Goal: Information Seeking & Learning: Learn about a topic

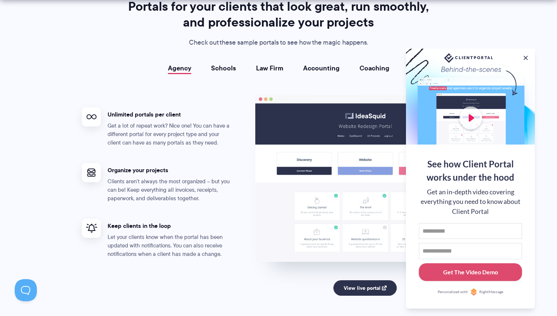
scroll to position [1353, 0]
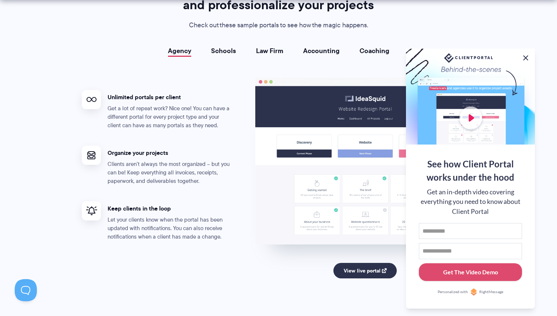
click at [526, 53] on button at bounding box center [525, 57] width 9 height 9
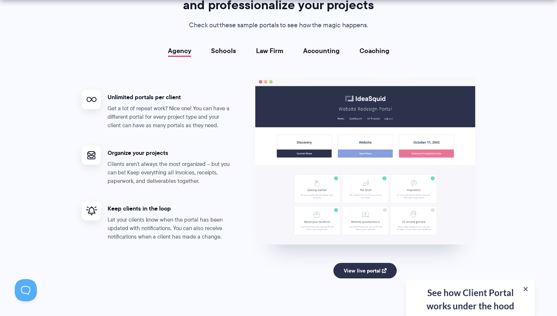
click at [224, 47] on link "Schools" at bounding box center [223, 50] width 25 height 7
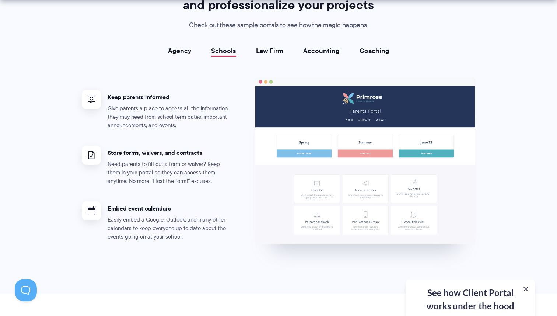
click at [282, 55] on link "Law Firm" at bounding box center [269, 50] width 27 height 7
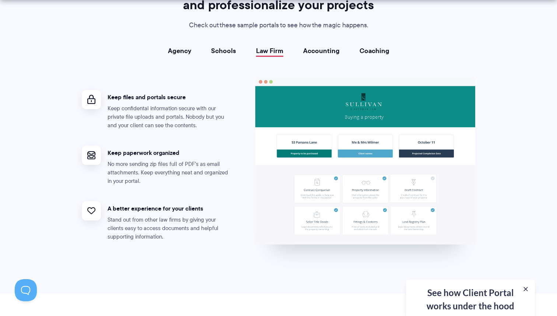
click at [313, 53] on link "Accounting" at bounding box center [321, 50] width 36 height 7
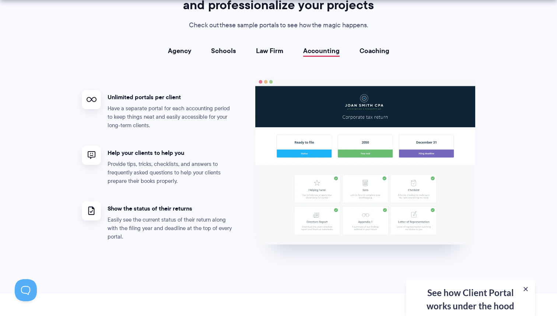
click at [370, 47] on link "Coaching" at bounding box center [375, 50] width 30 height 7
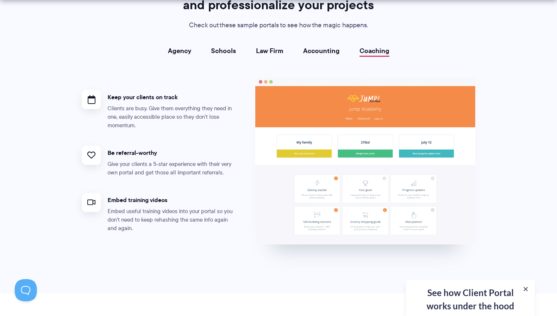
click at [175, 43] on div "Portals for your clients that look great, run smoothly, and professionalize you…" at bounding box center [279, 117] width 412 height 273
click at [175, 48] on link "Agency" at bounding box center [179, 50] width 23 height 7
